Goal: Information Seeking & Learning: Learn about a topic

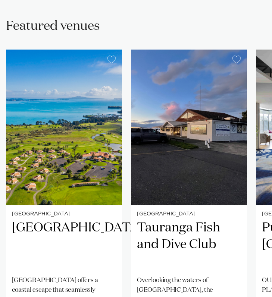
scroll to position [515, 0]
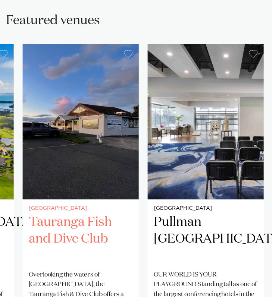
click at [100, 146] on img "2 / 38" at bounding box center [81, 121] width 116 height 155
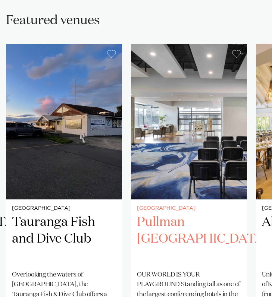
click at [131, 128] on img "3 / 38" at bounding box center [189, 121] width 116 height 155
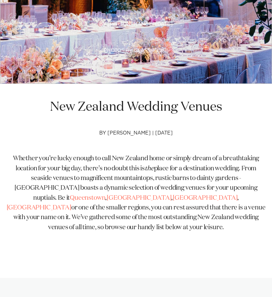
scroll to position [0, 0]
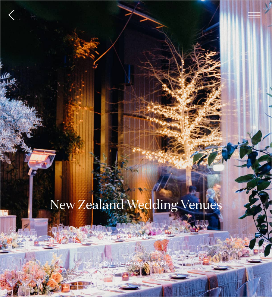
click at [252, 14] on span "button" at bounding box center [253, 15] width 13 height 6
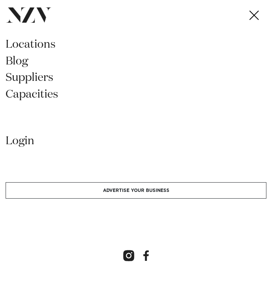
click at [51, 44] on link "locations" at bounding box center [136, 47] width 260 height 17
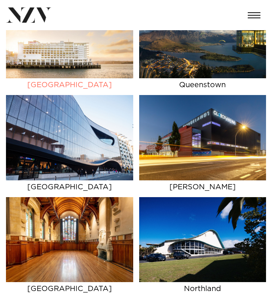
scroll to position [121, 0]
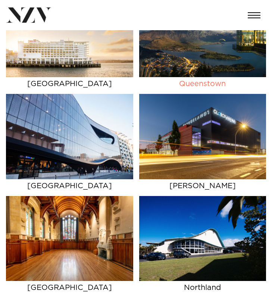
click at [194, 79] on h6 "Queenstown" at bounding box center [202, 85] width 127 height 17
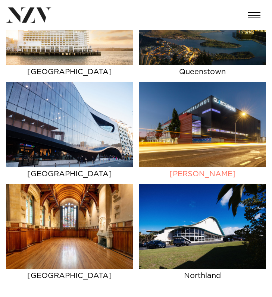
scroll to position [134, 0]
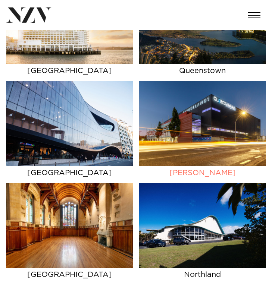
click at [167, 139] on img at bounding box center [202, 123] width 127 height 85
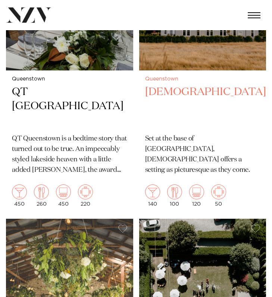
scroll to position [322, 0]
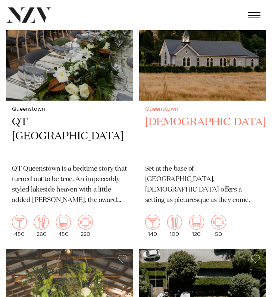
click at [175, 115] on h2 "[DEMOGRAPHIC_DATA]" at bounding box center [202, 136] width 115 height 43
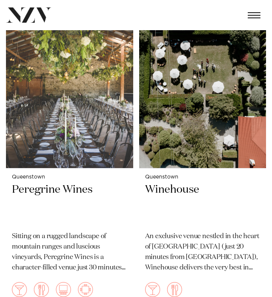
scroll to position [573, 0]
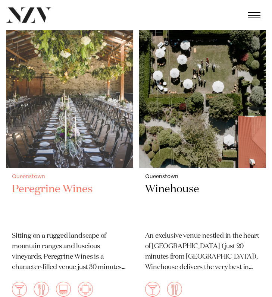
click at [64, 182] on h2 "Peregrine Wines" at bounding box center [69, 203] width 115 height 43
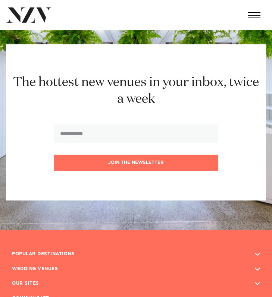
scroll to position [2179, 0]
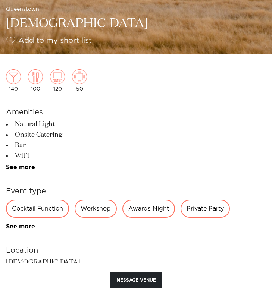
scroll to position [311, 0]
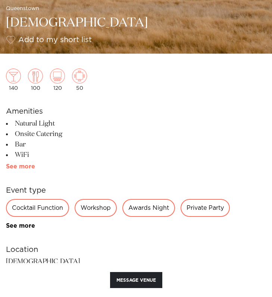
click at [17, 164] on link "See more" at bounding box center [35, 167] width 58 height 6
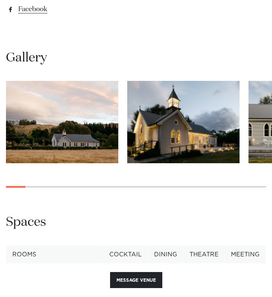
scroll to position [806, 0]
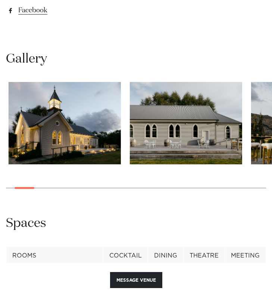
click at [37, 162] on img "2 / 29" at bounding box center [65, 123] width 112 height 82
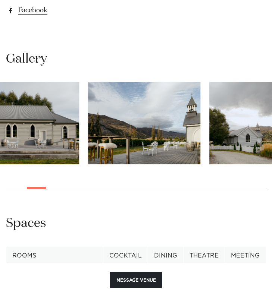
click at [35, 156] on img "3 / 29" at bounding box center [23, 123] width 112 height 82
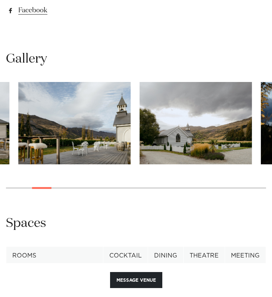
click at [43, 129] on img "4 / 29" at bounding box center [74, 123] width 112 height 82
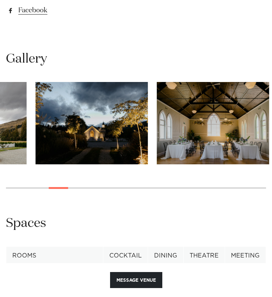
click at [31, 111] on swiper-container at bounding box center [136, 141] width 272 height 118
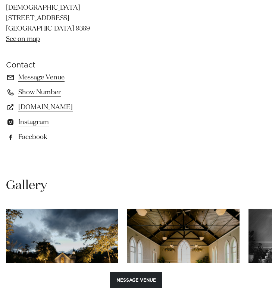
scroll to position [678, 0]
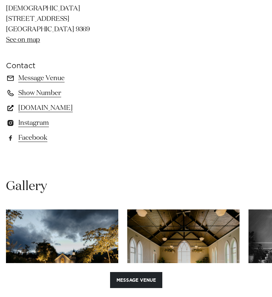
click at [42, 108] on link "www.waikakachurch.co.nz" at bounding box center [136, 108] width 260 height 10
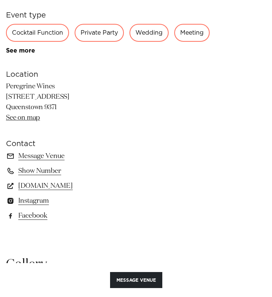
scroll to position [488, 0]
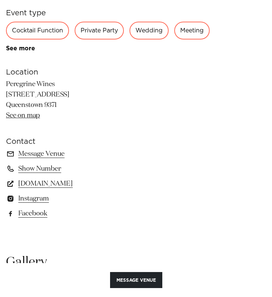
click at [63, 181] on link "[DOMAIN_NAME]" at bounding box center [136, 183] width 260 height 10
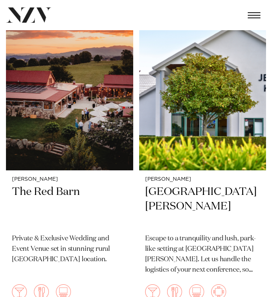
scroll to position [594, 0]
